Goal: Task Accomplishment & Management: Manage account settings

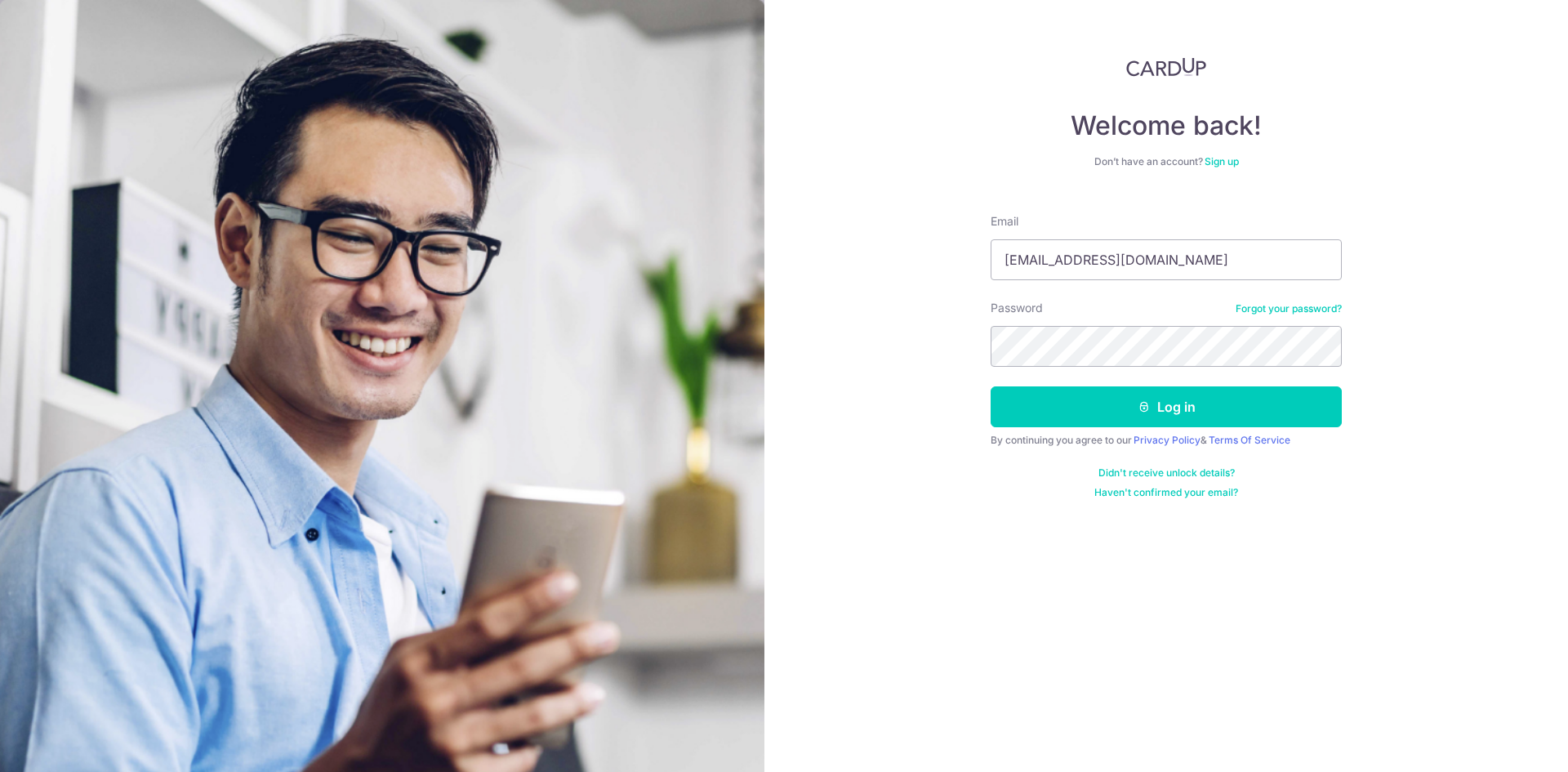
type input "[EMAIL_ADDRESS][DOMAIN_NAME]"
click at [991, 386] on button "Log in" at bounding box center [1167, 407] width 351 height 41
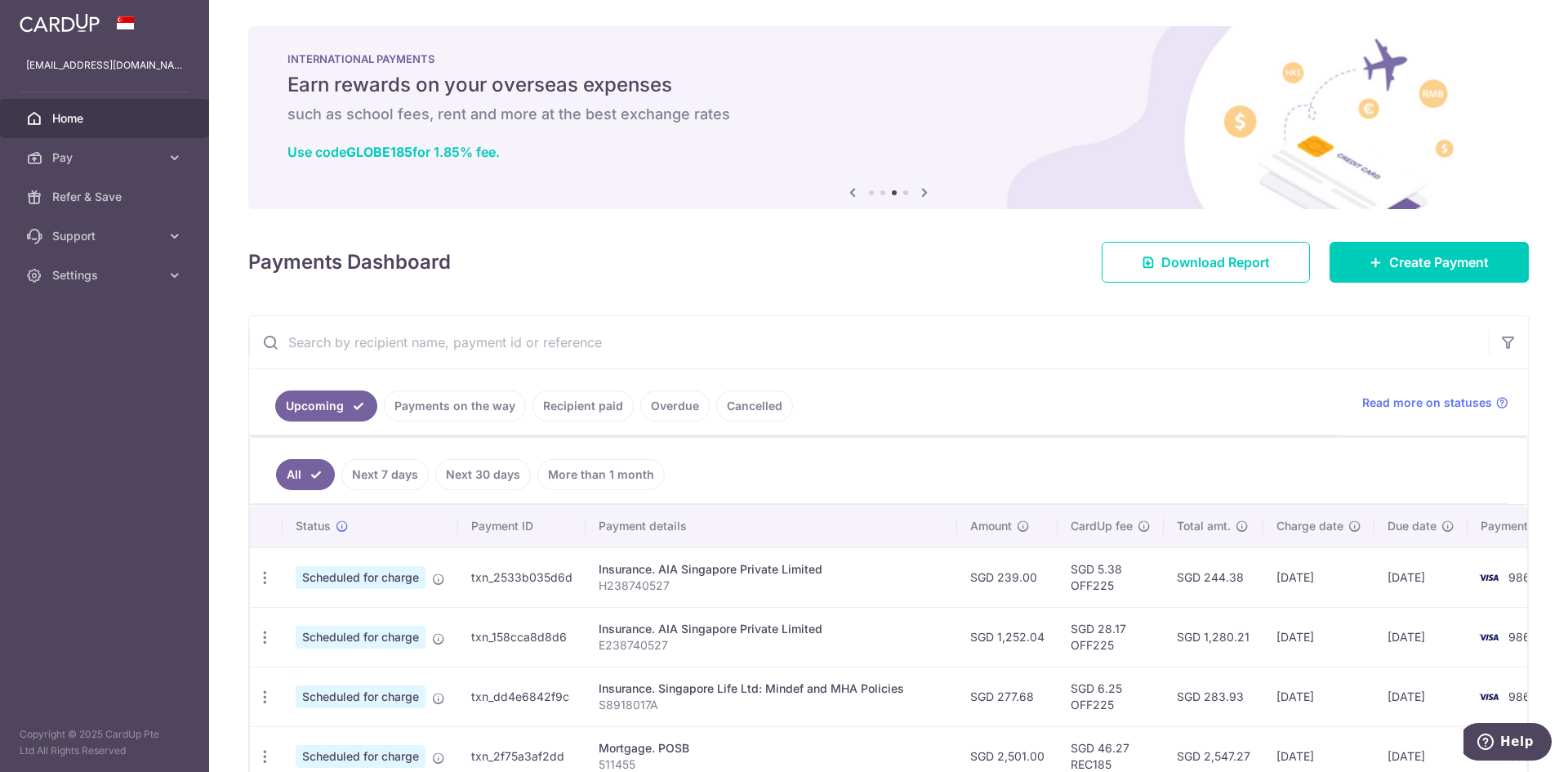
click at [473, 420] on link "Payments on the way" at bounding box center [454, 406] width 142 height 31
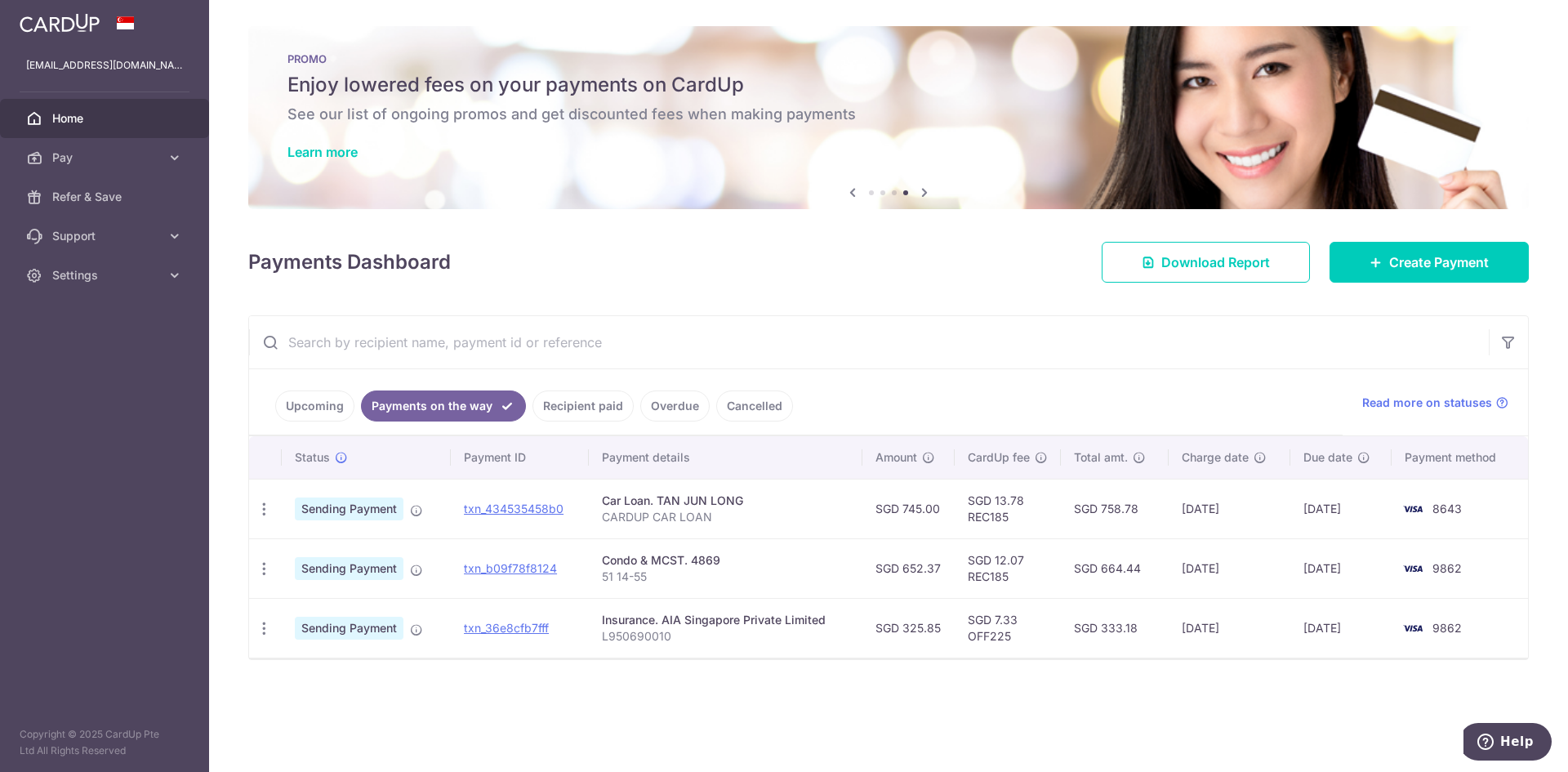
click at [336, 399] on link "Upcoming" at bounding box center [315, 406] width 79 height 31
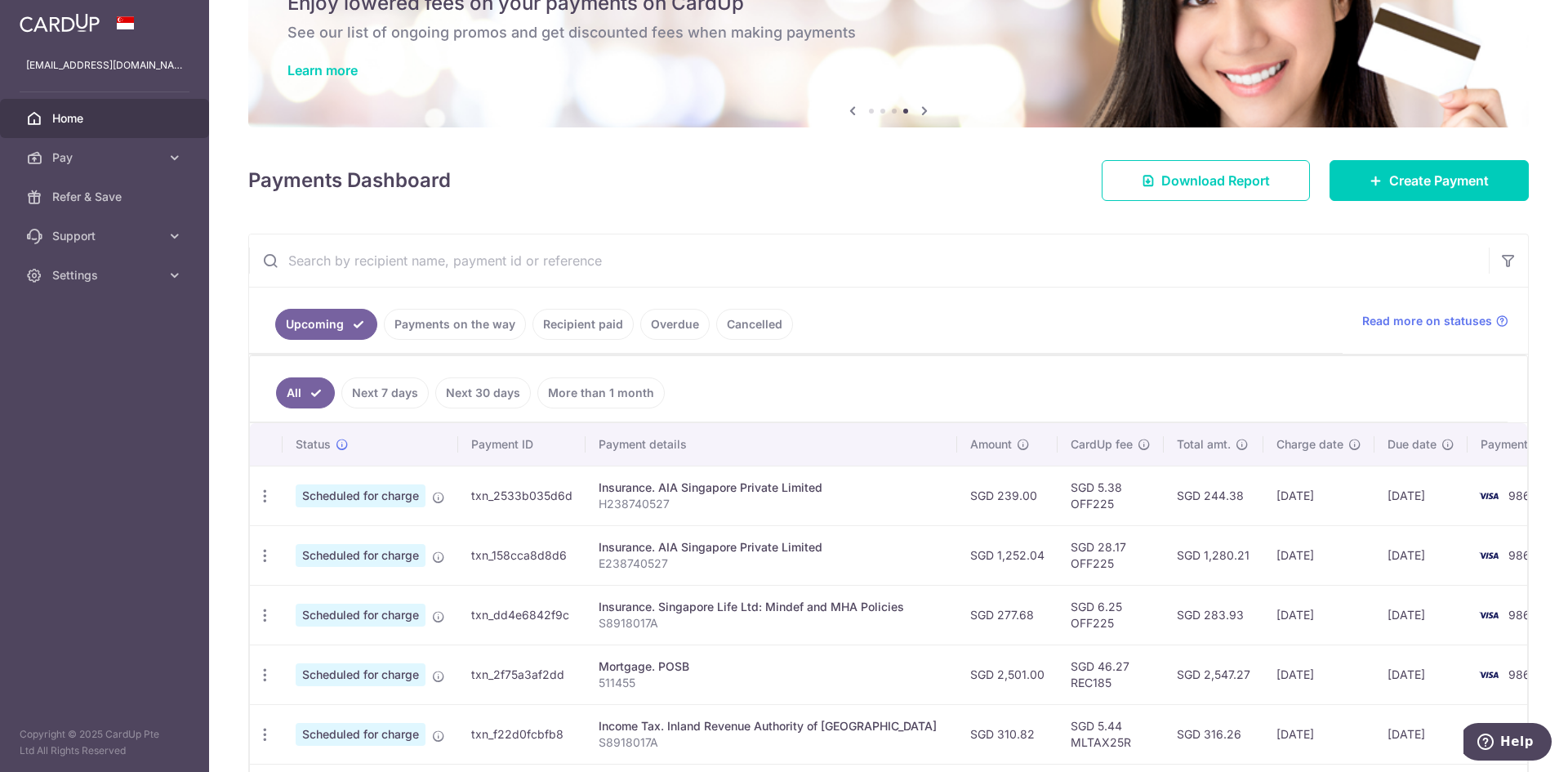
scroll to position [164, 0]
